Goal: Information Seeking & Learning: Learn about a topic

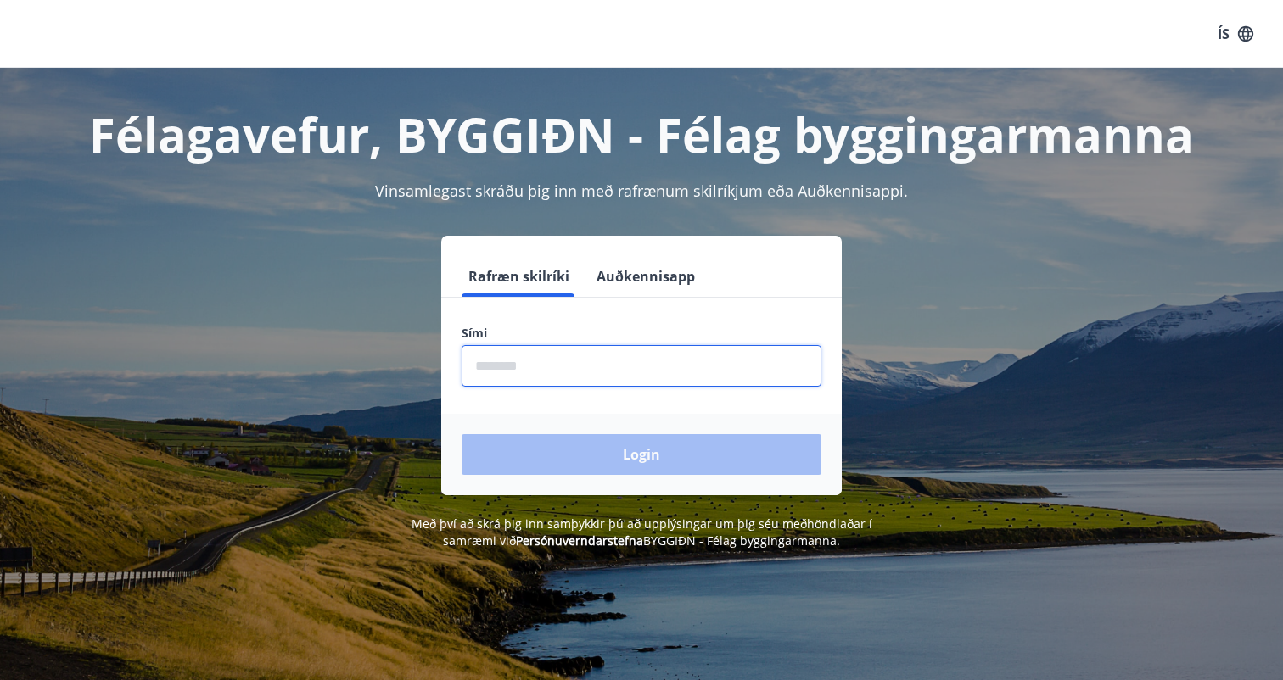
click at [587, 370] on input "phone" at bounding box center [641, 366] width 360 height 42
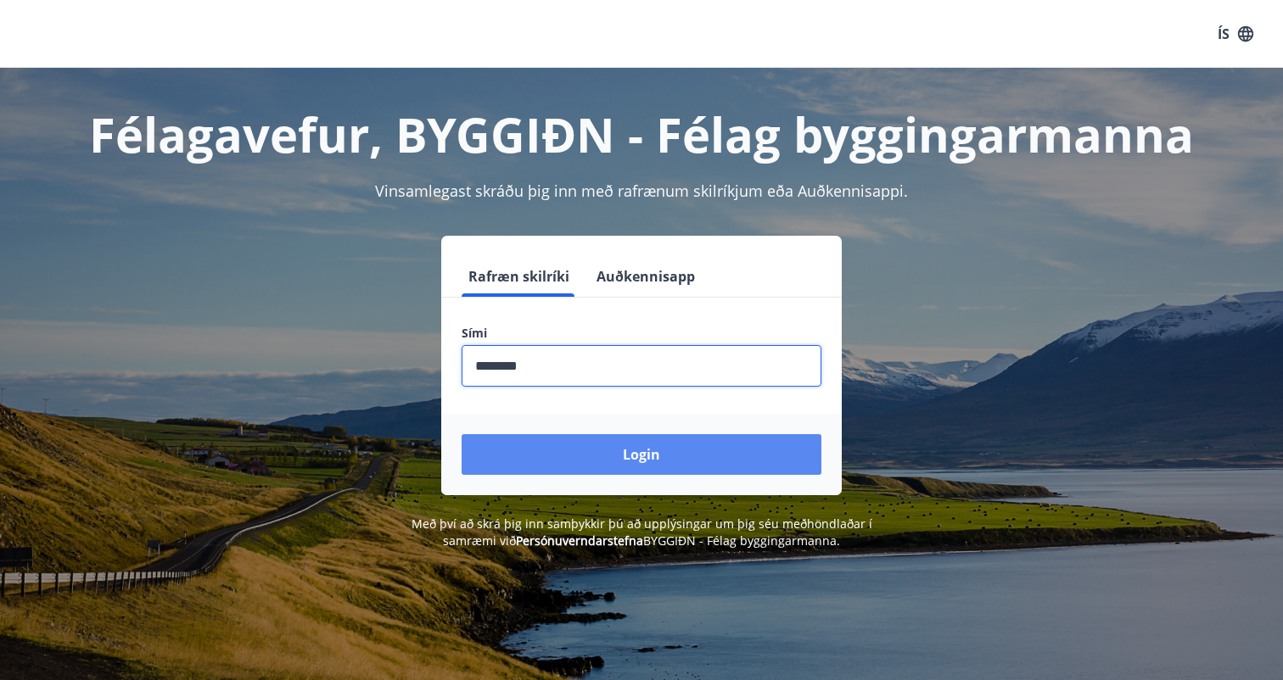
type input "********"
click at [578, 452] on button "Login" at bounding box center [641, 454] width 360 height 41
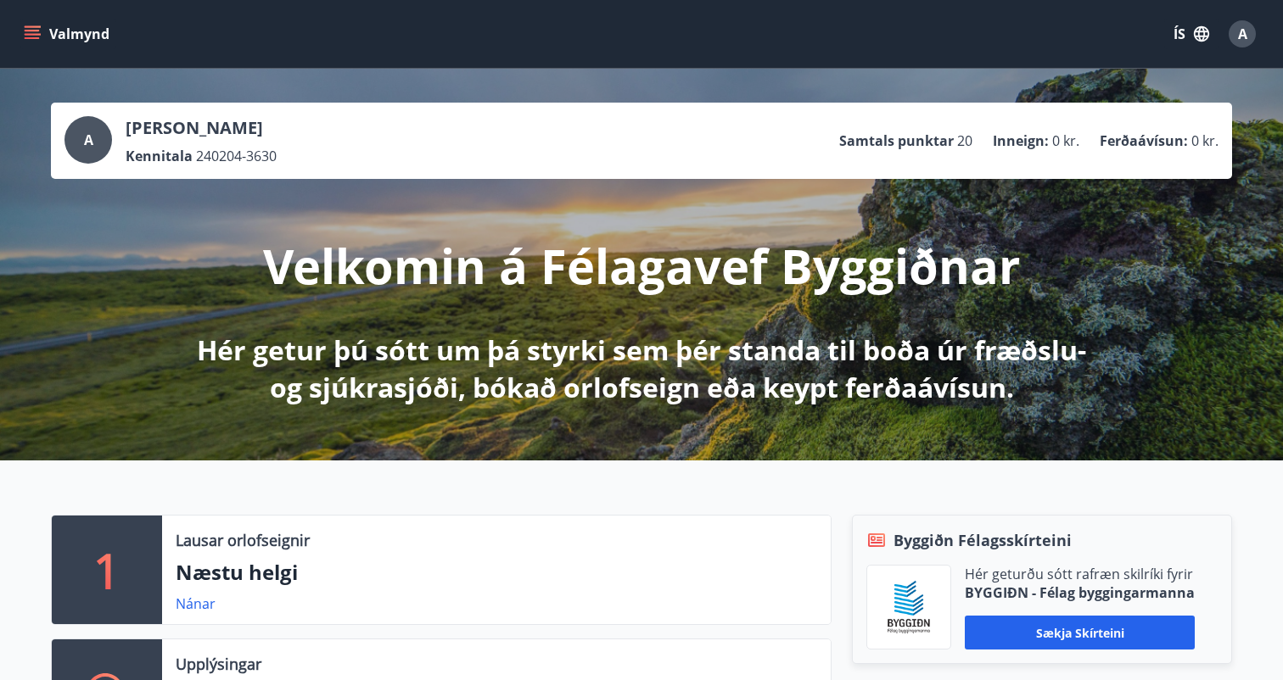
click at [49, 25] on button "Valmynd" at bounding box center [68, 34] width 96 height 31
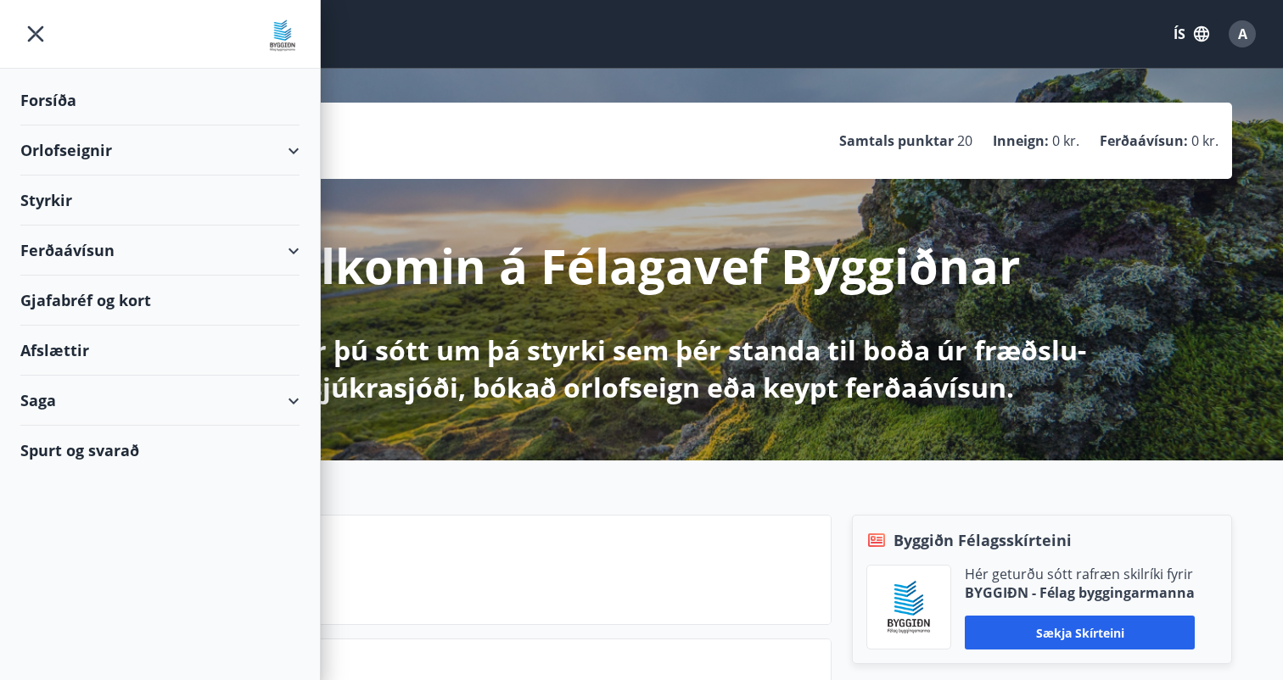
click at [92, 103] on div "Forsíða" at bounding box center [159, 100] width 279 height 50
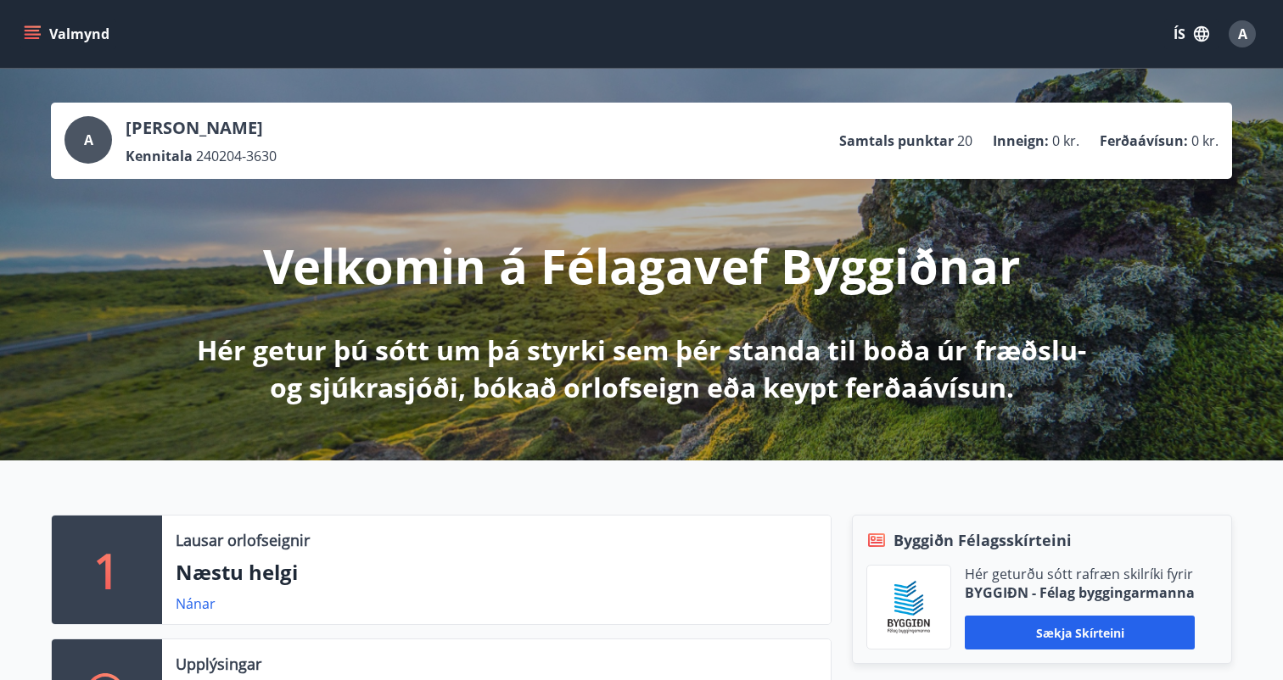
click at [35, 22] on button "Valmynd" at bounding box center [68, 34] width 96 height 31
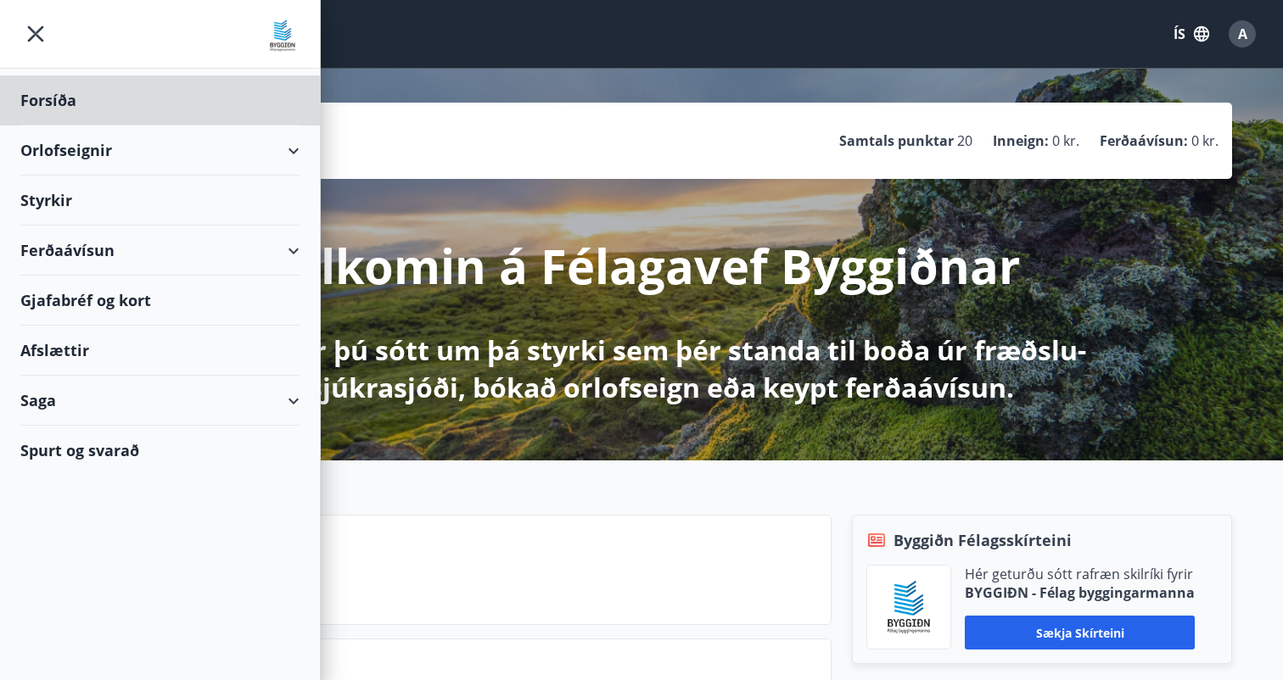
click at [70, 205] on div "Styrkir" at bounding box center [159, 201] width 279 height 50
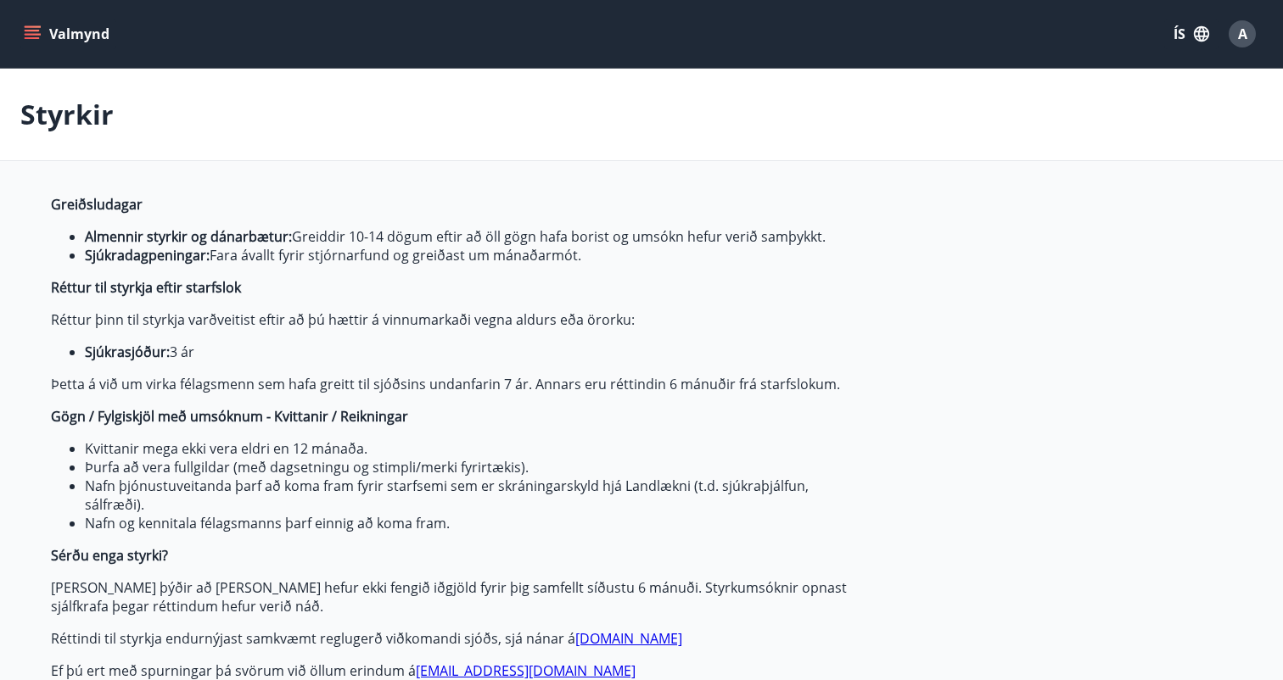
type input "***"
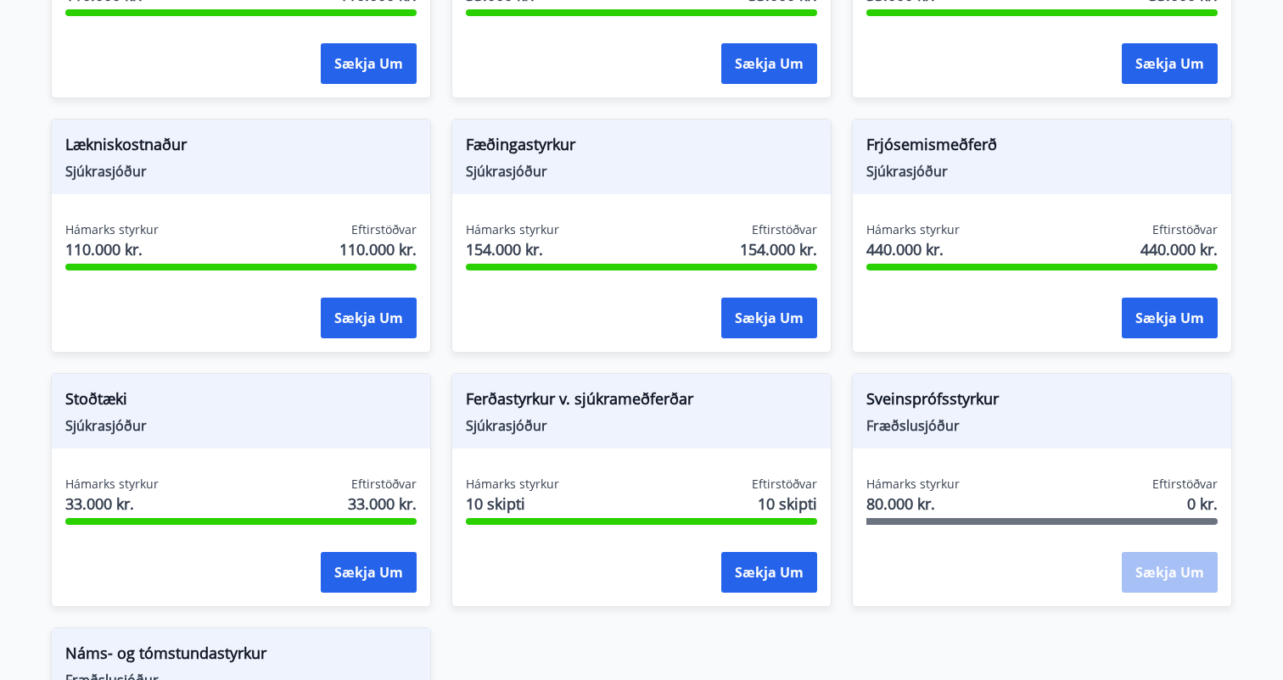
scroll to position [1506, 0]
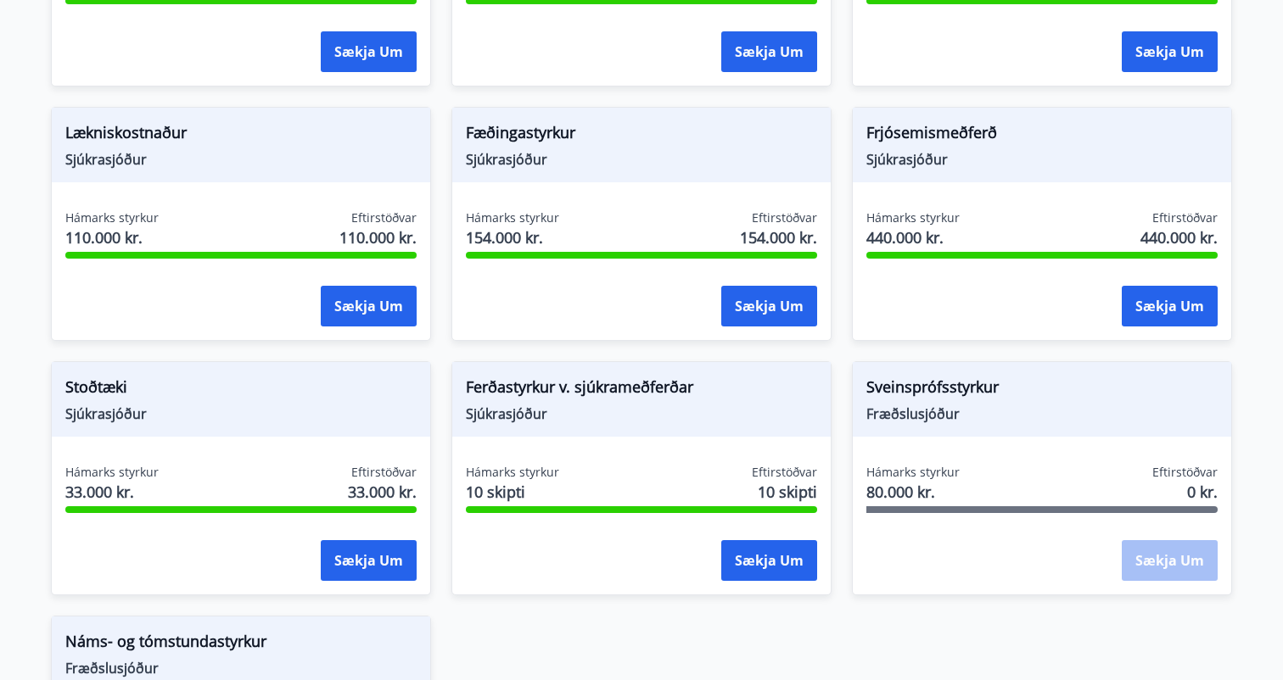
click at [138, 154] on span "Sjúkrasjóður" at bounding box center [240, 159] width 351 height 19
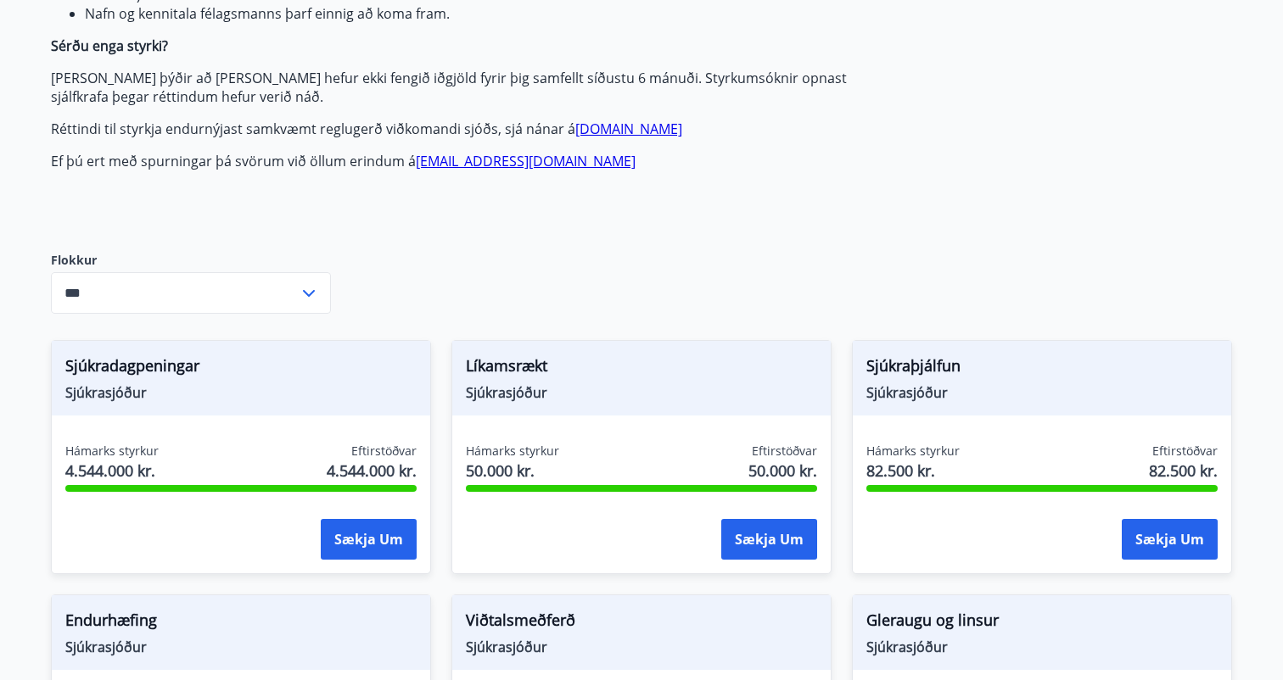
scroll to position [506, 0]
